Goal: Go to known website: Go to known website

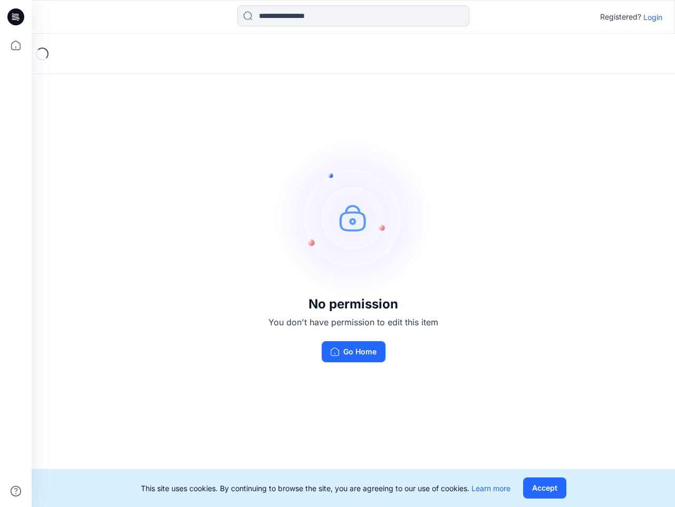
click at [338, 253] on img at bounding box center [353, 217] width 158 height 158
click at [16, 17] on icon at bounding box center [17, 17] width 4 height 1
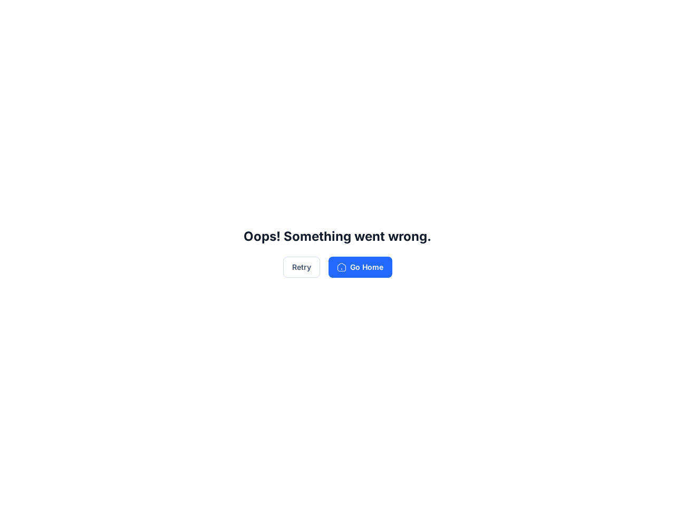
click at [16, 45] on div "Oops! Something went wrong. Retry Go Home" at bounding box center [337, 253] width 675 height 507
click at [16, 491] on div "Oops! Something went wrong. Retry Go Home" at bounding box center [337, 253] width 675 height 507
click at [354, 16] on div "Oops! Something went wrong. Retry Go Home" at bounding box center [337, 253] width 675 height 507
click at [653, 17] on div "Oops! Something went wrong. Retry Go Home" at bounding box center [337, 253] width 675 height 507
click at [545, 488] on div "Oops! Something went wrong. Retry Go Home" at bounding box center [337, 253] width 675 height 507
